Goal: Task Accomplishment & Management: Complete application form

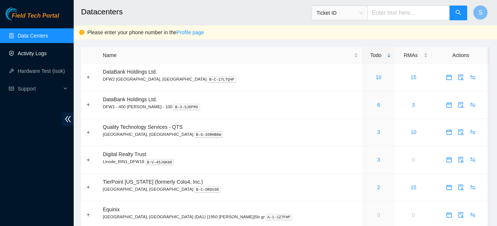
click at [39, 51] on link "Activity Logs" at bounding box center [32, 54] width 29 height 6
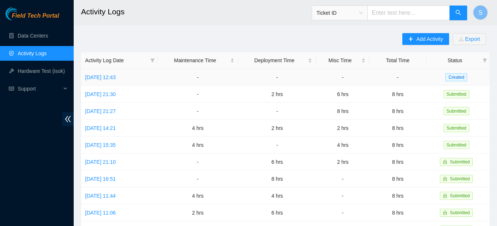
click at [113, 83] on td "[DATE] 12:43" at bounding box center [119, 77] width 76 height 17
click at [112, 76] on link "[DATE] 12:43" at bounding box center [100, 77] width 31 height 6
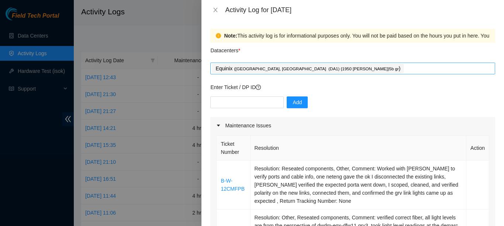
click at [273, 69] on span "( [GEOGRAPHIC_DATA], [GEOGRAPHIC_DATA] (DA1) {1950 [PERSON_NAME]}5b gr" at bounding box center [316, 69] width 165 height 4
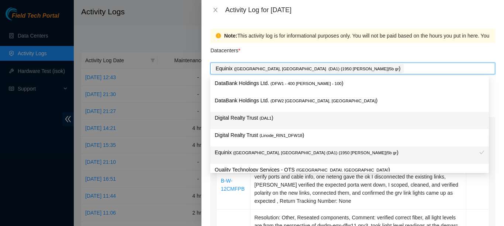
scroll to position [27, 0]
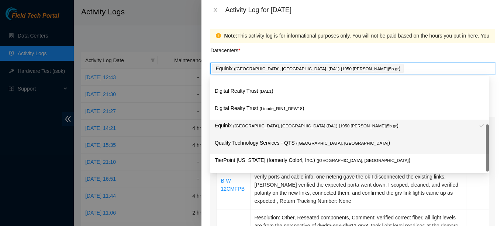
click at [264, 145] on p "Quality Technology Services - QTS ( [GEOGRAPHIC_DATA], [GEOGRAPHIC_DATA] )" at bounding box center [350, 143] width 270 height 8
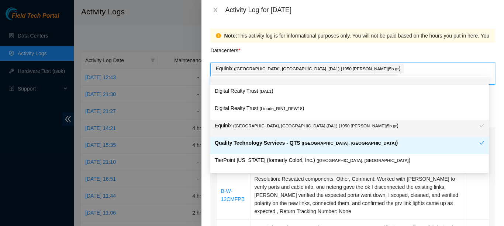
click at [317, 53] on div "Datacenters *" at bounding box center [352, 53] width 285 height 20
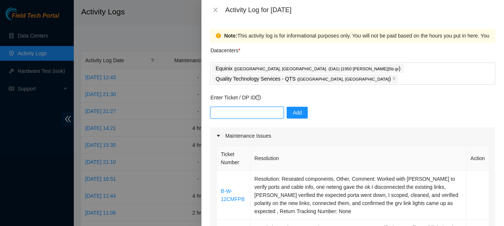
click at [256, 107] on input "text" at bounding box center [246, 113] width 73 height 12
paste input "DP84203"
type input "DP84203"
click at [297, 109] on span "Add" at bounding box center [296, 113] width 9 height 8
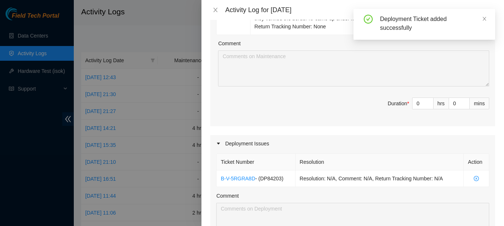
scroll to position [259, 0]
click at [427, 99] on span "up" at bounding box center [429, 101] width 4 height 4
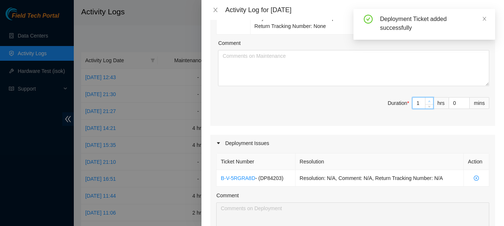
type input "1"
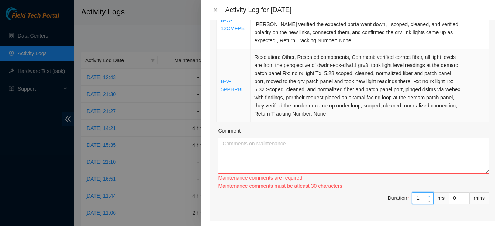
scroll to position [172, 0]
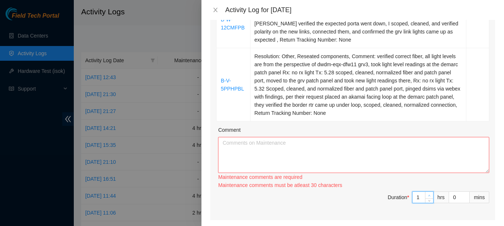
type input "2"
click at [428, 195] on icon "up" at bounding box center [429, 196] width 3 height 3
type input "3"
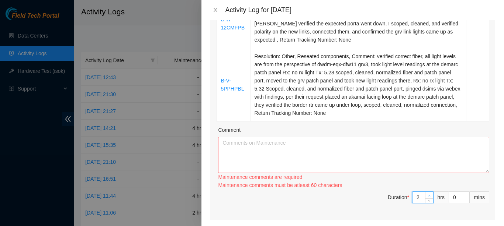
type input "3"
click at [379, 139] on textarea "Comment" at bounding box center [353, 155] width 271 height 36
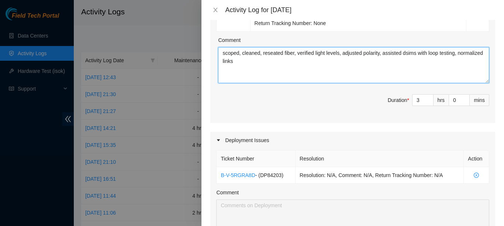
scroll to position [377, 0]
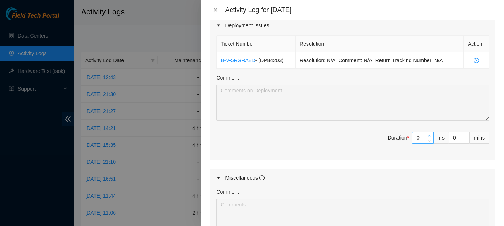
type textarea "scoped, cleaned, reseated fiber, verified light levels, adjusted polarity, assi…"
click at [428, 135] on icon "up" at bounding box center [429, 136] width 3 height 3
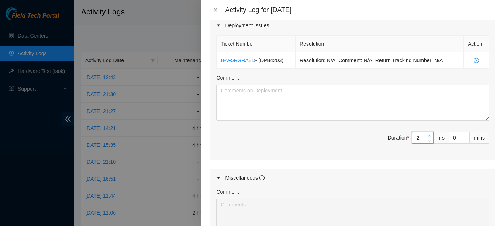
type input "2"
type input "5"
click at [428, 135] on icon "up" at bounding box center [429, 136] width 3 height 3
type input "3"
type input "6"
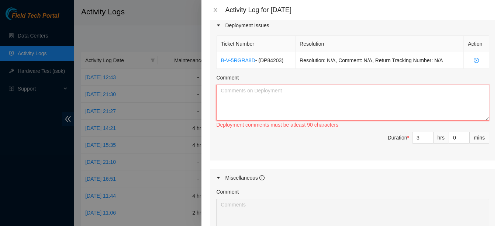
click at [369, 92] on textarea "Comment" at bounding box center [352, 103] width 273 height 36
paste textarea "DP84203"
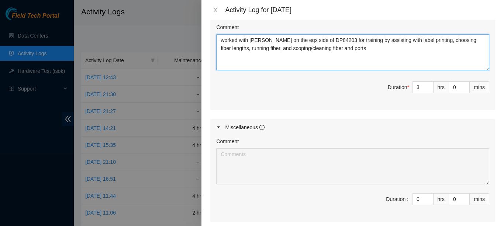
scroll to position [427, 0]
type textarea "worked with [PERSON_NAME] on the eqx side of DP84203 for training by assisting …"
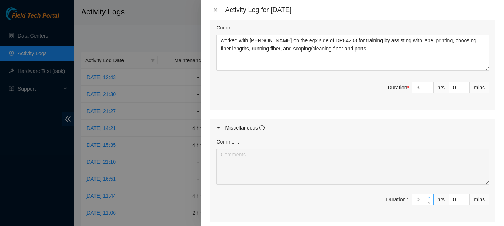
click at [428, 197] on icon "up" at bounding box center [429, 198] width 3 height 3
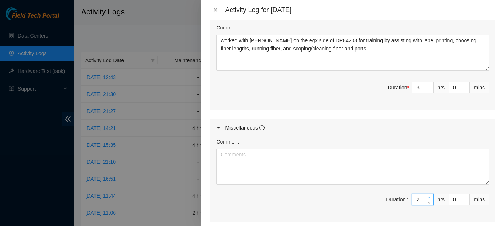
type input "2"
type input "8"
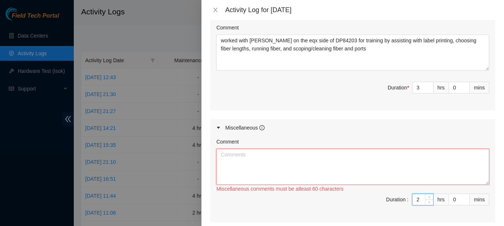
click at [412, 149] on textarea "Comment" at bounding box center [352, 167] width 273 height 36
click at [428, 201] on icon "down" at bounding box center [429, 202] width 3 height 3
type input "1"
type input "7"
click at [428, 201] on icon "down" at bounding box center [429, 202] width 3 height 3
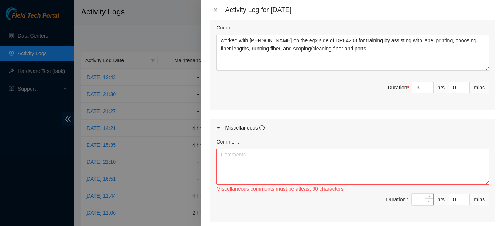
type input "0"
type input "6"
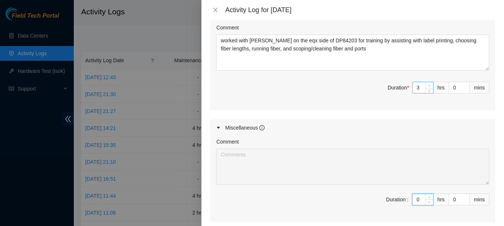
click at [428, 84] on icon "up" at bounding box center [429, 85] width 3 height 3
type input "4"
type input "7"
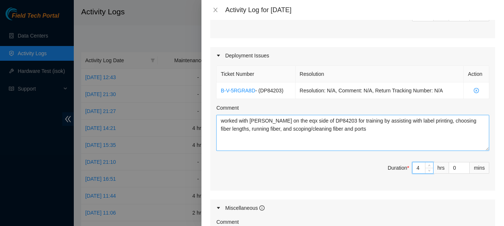
scroll to position [246, 0]
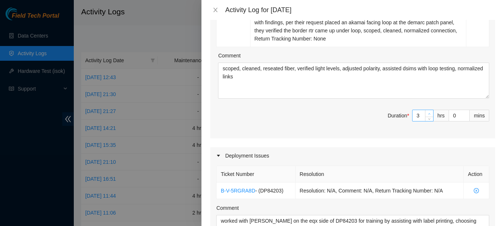
click at [428, 113] on icon "up" at bounding box center [429, 114] width 3 height 3
type input "4"
type input "8"
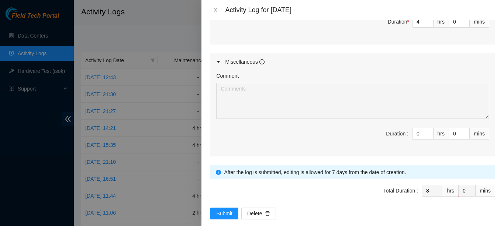
scroll to position [347, 0]
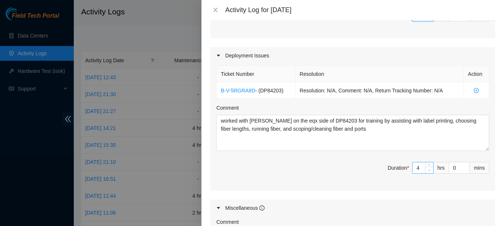
click at [428, 169] on icon "down" at bounding box center [429, 170] width 3 height 3
type input "3"
type input "7"
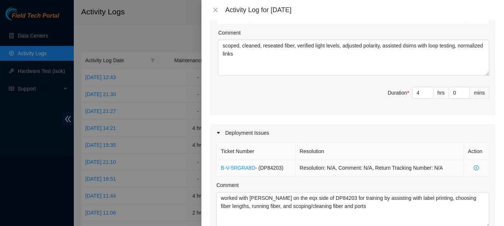
scroll to position [270, 0]
click at [427, 93] on span "down" at bounding box center [429, 95] width 4 height 4
type input "3"
type input "6"
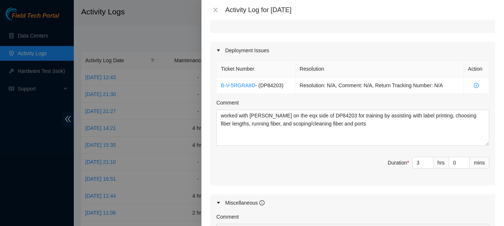
scroll to position [353, 0]
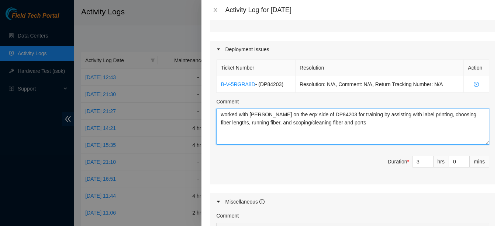
click at [386, 124] on textarea "worked with [PERSON_NAME] on the eqx side of DP84203 for training by assisting …" at bounding box center [352, 127] width 273 height 36
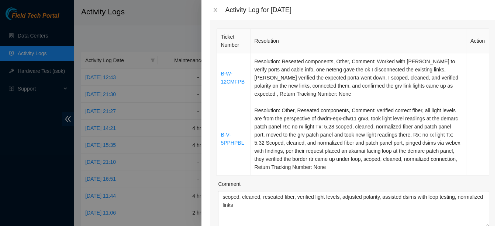
scroll to position [0, 0]
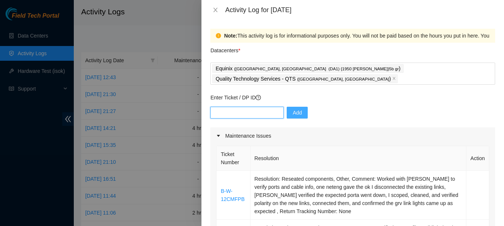
click at [251, 107] on input "text" at bounding box center [246, 113] width 73 height 12
paste input "DP64851"
type input "DP64851"
click at [294, 107] on button "Add" at bounding box center [297, 113] width 21 height 12
click at [240, 107] on input "DP64851" at bounding box center [246, 113] width 73 height 12
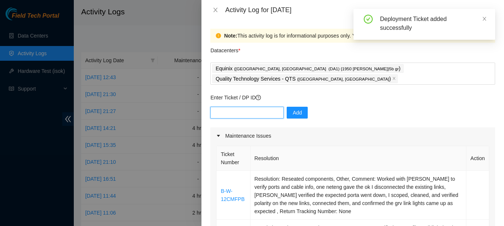
click at [240, 107] on input "text" at bounding box center [246, 113] width 73 height 12
paste input "DP64851"
type input "DP64853"
click at [292, 109] on span "Add" at bounding box center [296, 113] width 9 height 8
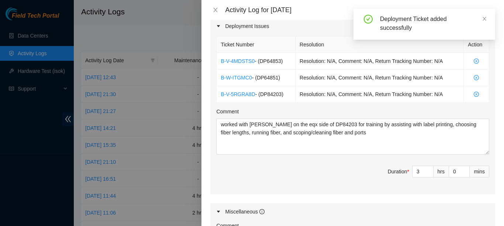
scroll to position [376, 0]
click at [425, 167] on span "Increase Value" at bounding box center [429, 170] width 8 height 7
type input "4"
type input "7"
click at [425, 167] on span "Increase Value" at bounding box center [429, 170] width 8 height 7
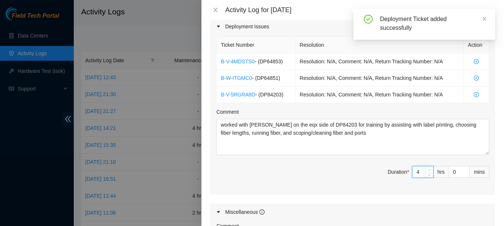
type input "5"
type input "8"
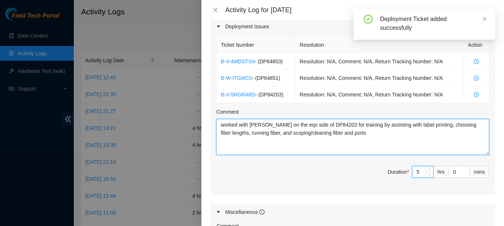
click at [391, 131] on textarea "worked with [PERSON_NAME] on the eqx side of DP84203 for training by assisting …" at bounding box center [352, 137] width 273 height 36
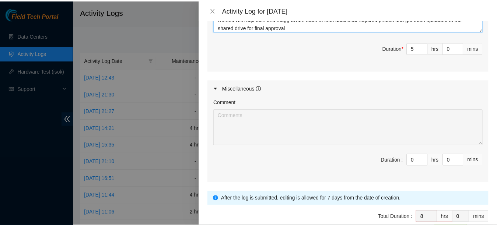
scroll to position [526, 0]
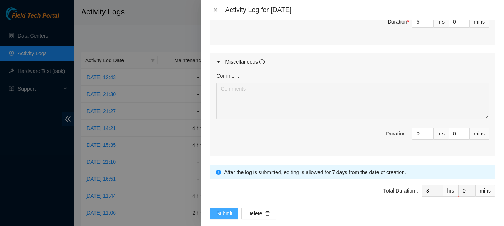
type textarea "worked with [PERSON_NAME] on the eqx side of DP84203 for training by assisting …"
click at [228, 210] on span "Submit" at bounding box center [224, 214] width 16 height 8
